Goal: Task Accomplishment & Management: Manage account settings

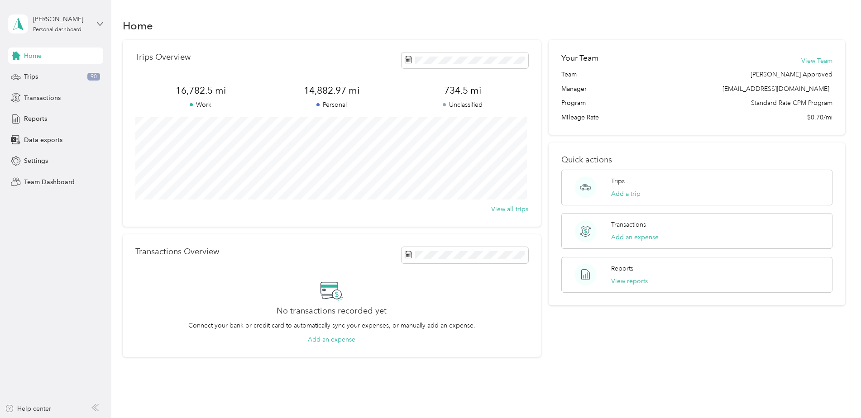
click at [97, 23] on icon at bounding box center [100, 24] width 6 height 6
click at [58, 77] on div "Team dashboard" at bounding box center [103, 75] width 178 height 16
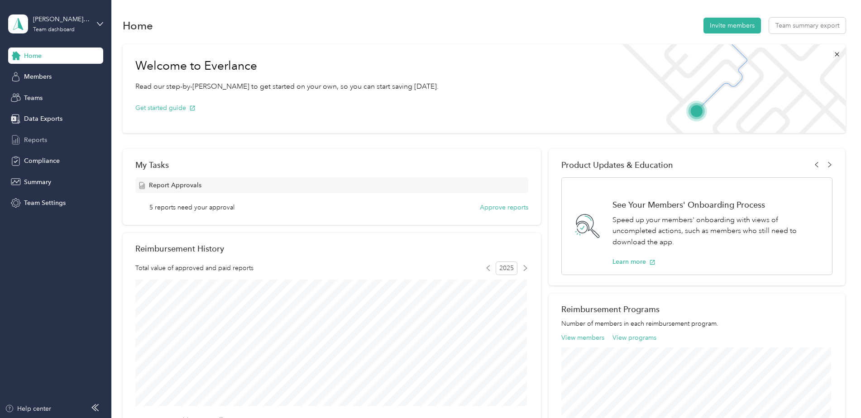
click at [33, 138] on span "Reports" at bounding box center [35, 140] width 23 height 10
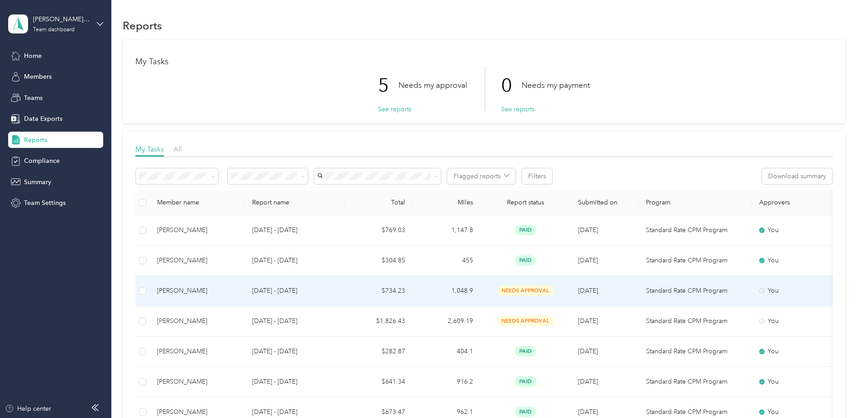
click at [522, 291] on span "needs approval" at bounding box center [525, 290] width 57 height 10
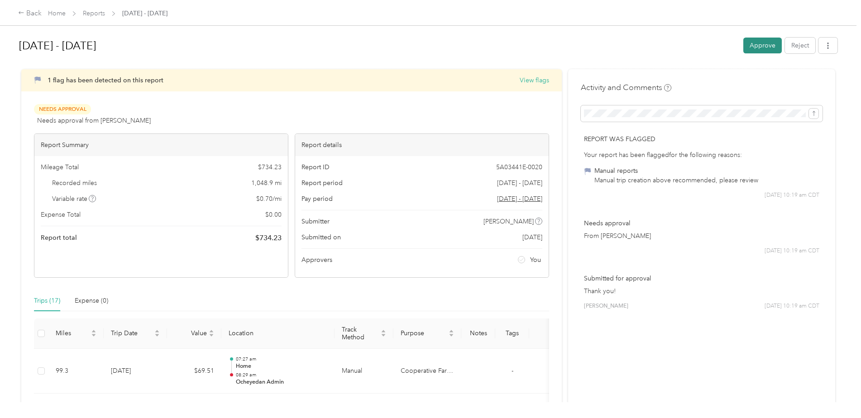
click at [758, 46] on button "Approve" at bounding box center [762, 46] width 38 height 16
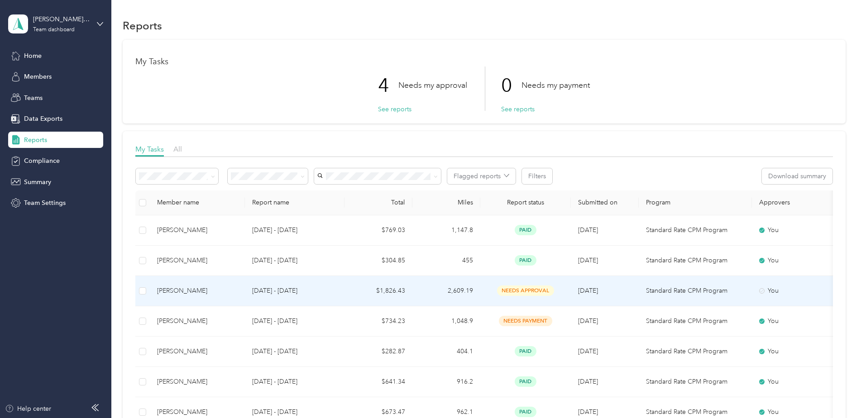
click at [528, 290] on span "needs approval" at bounding box center [525, 290] width 57 height 10
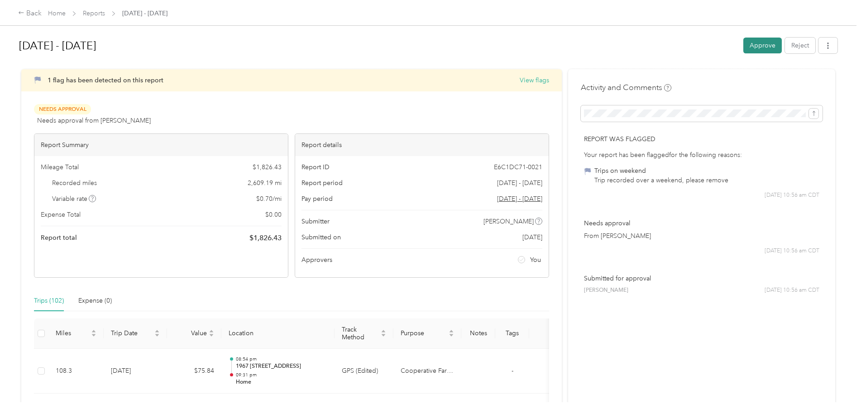
click at [760, 45] on button "Approve" at bounding box center [762, 46] width 38 height 16
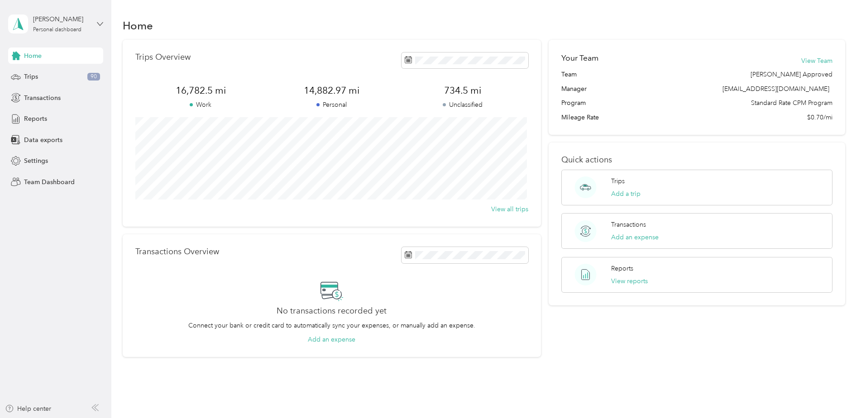
click at [101, 26] on icon at bounding box center [100, 24] width 6 height 6
click at [63, 76] on div "Team dashboard" at bounding box center [40, 75] width 48 height 10
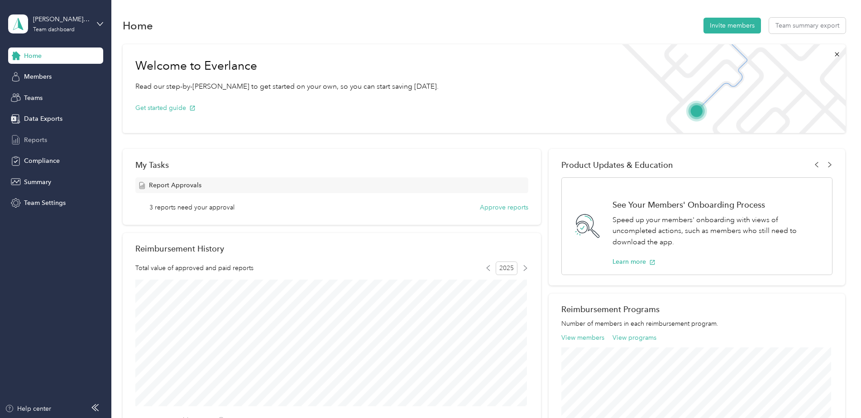
click at [37, 138] on span "Reports" at bounding box center [35, 140] width 23 height 10
